Goal: Consume media (video, audio): Consume media (video, audio)

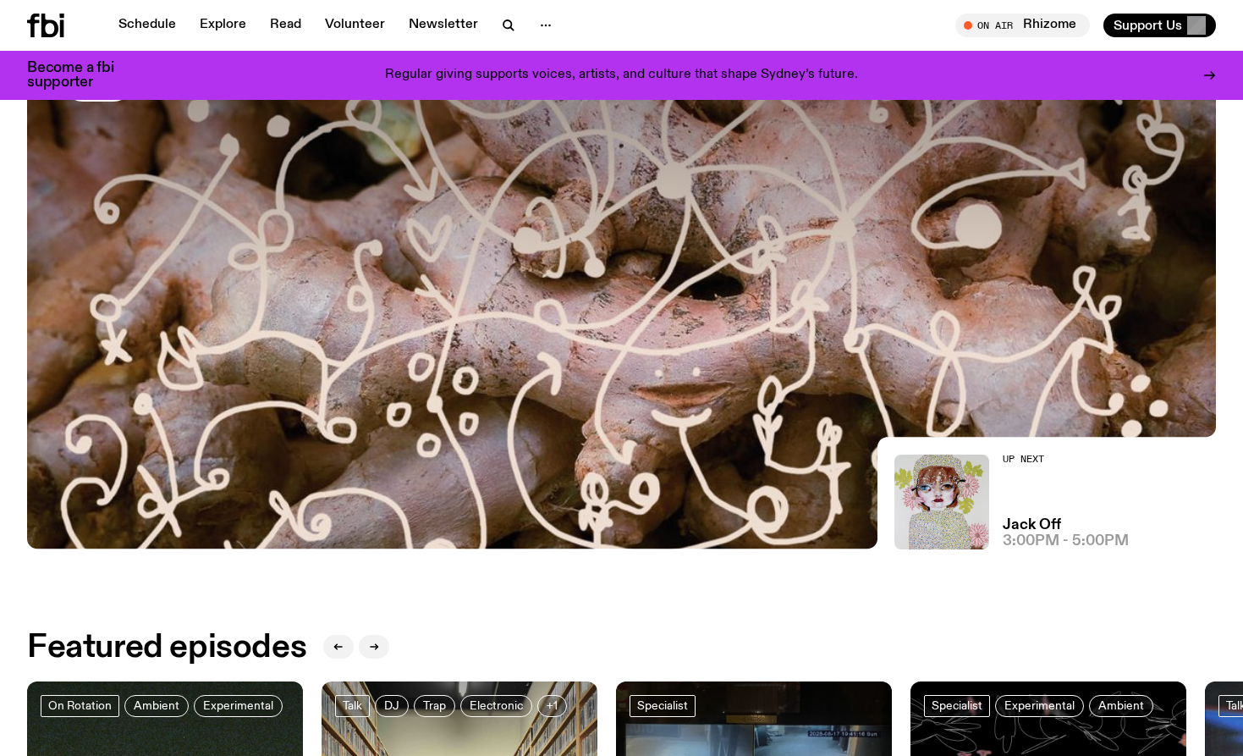
scroll to position [263, 0]
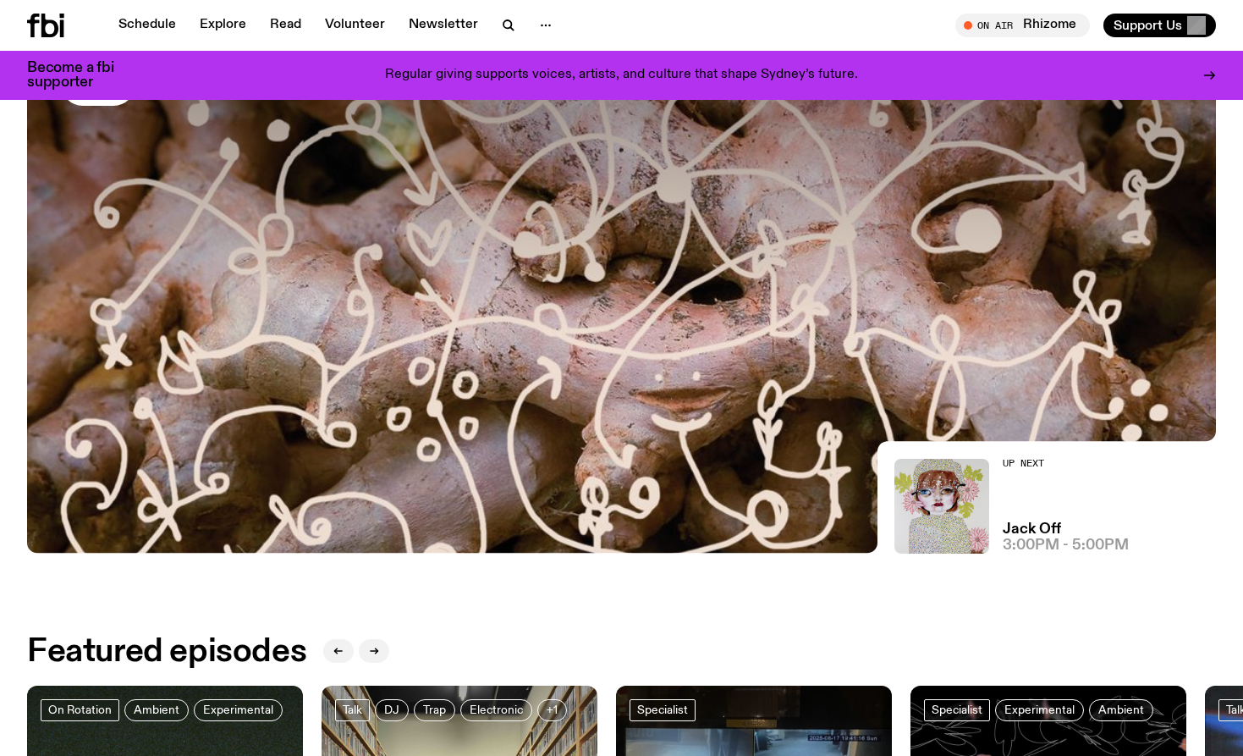
click at [1025, 465] on h2 "Up Next" at bounding box center [1066, 463] width 126 height 9
click at [970, 464] on img at bounding box center [941, 506] width 95 height 95
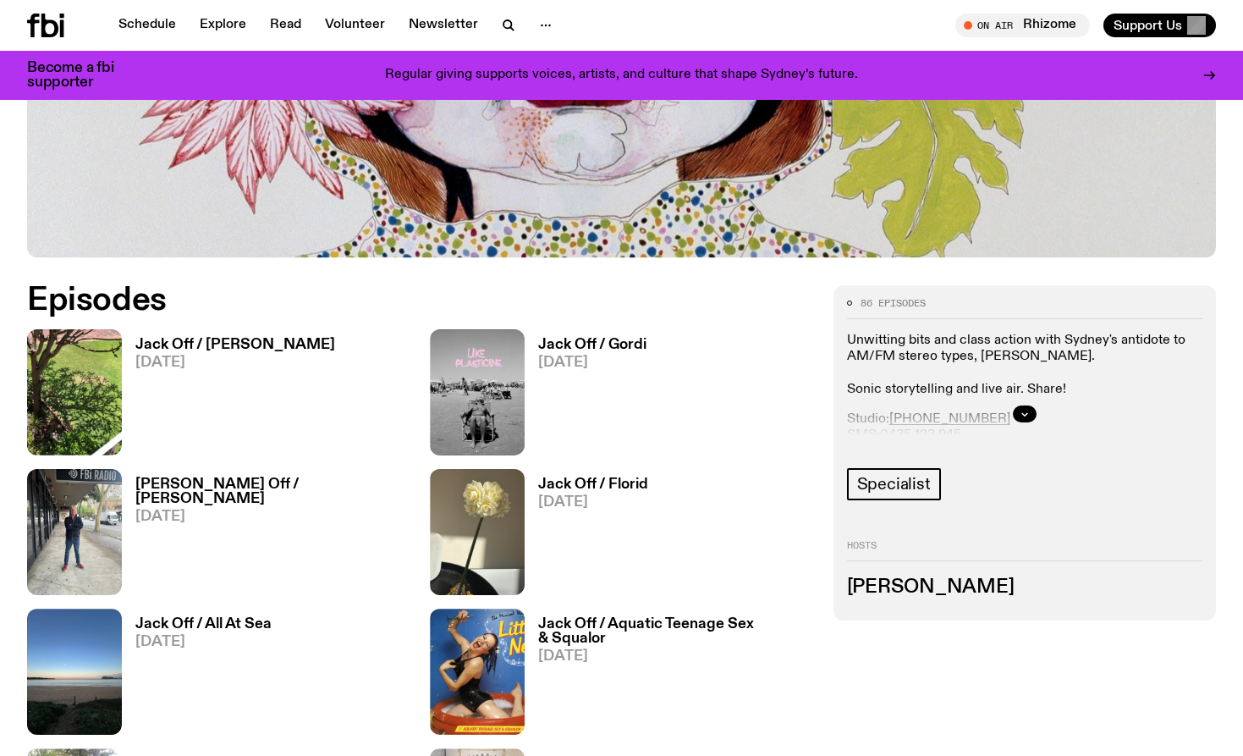
scroll to position [654, 0]
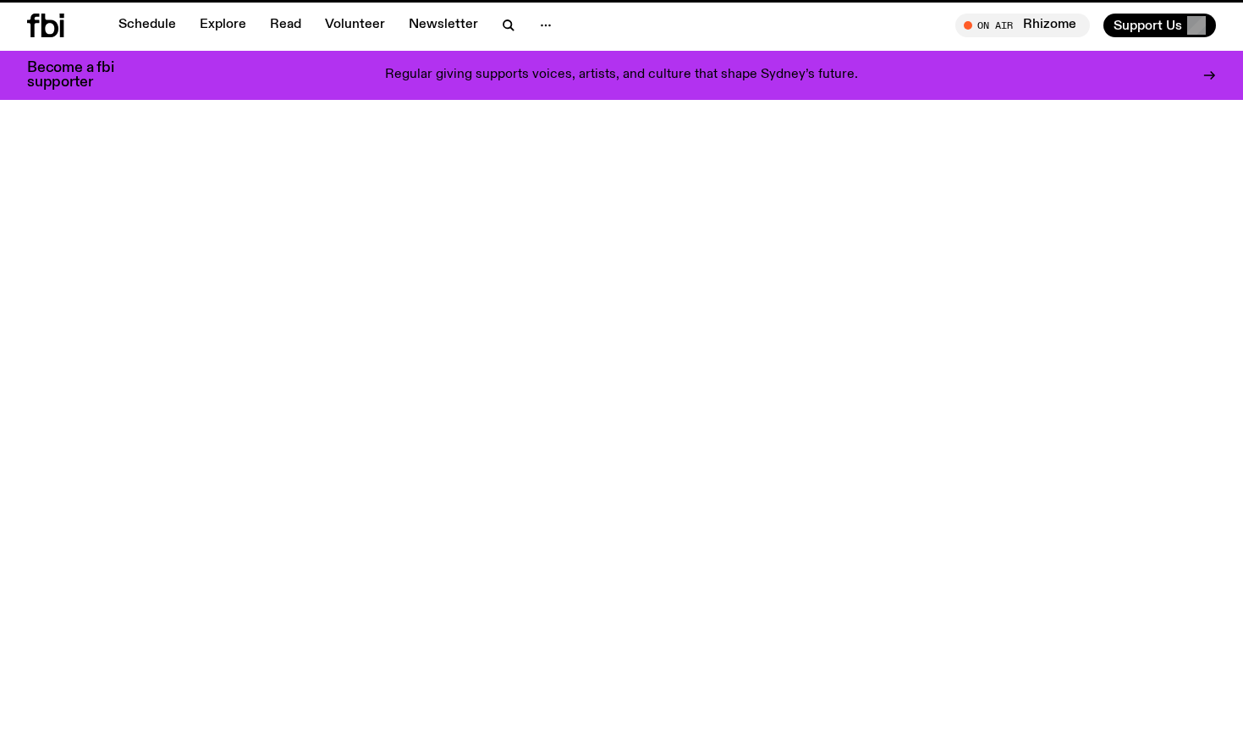
scroll to position [263, 0]
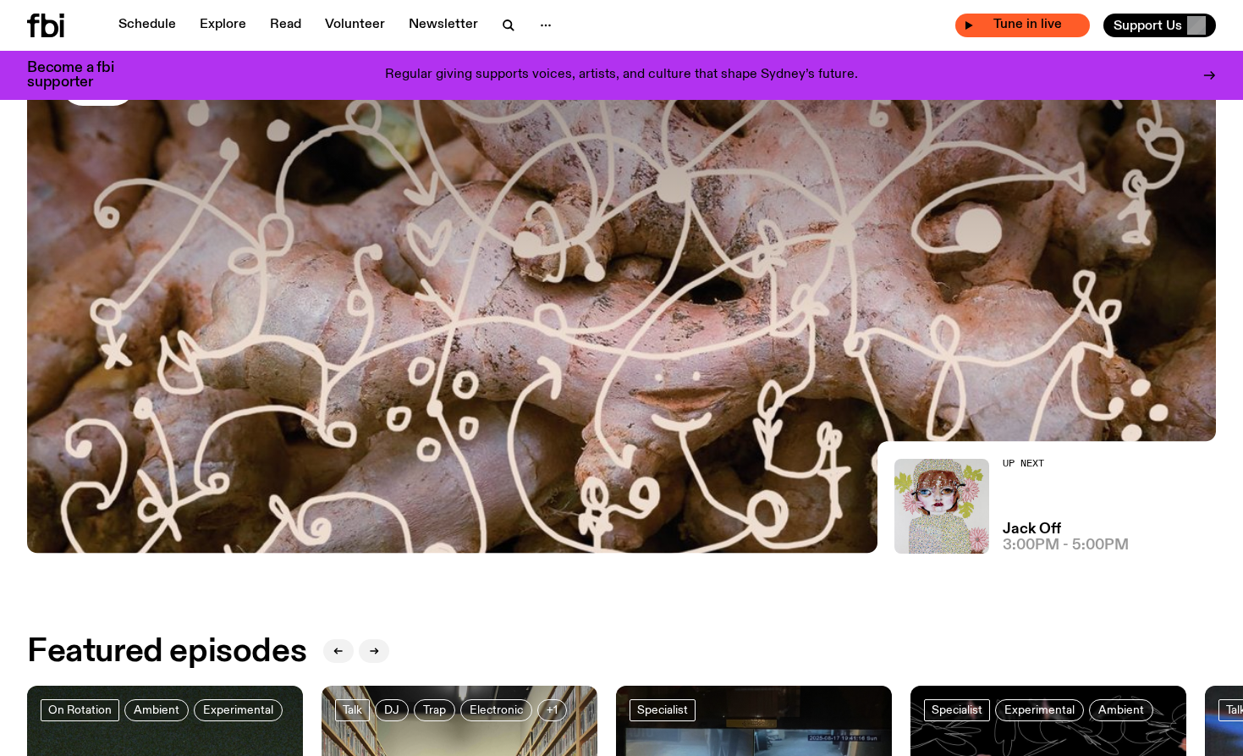
click at [1006, 23] on span "Tune in live" at bounding box center [1027, 25] width 107 height 13
